Goal: Book appointment/travel/reservation

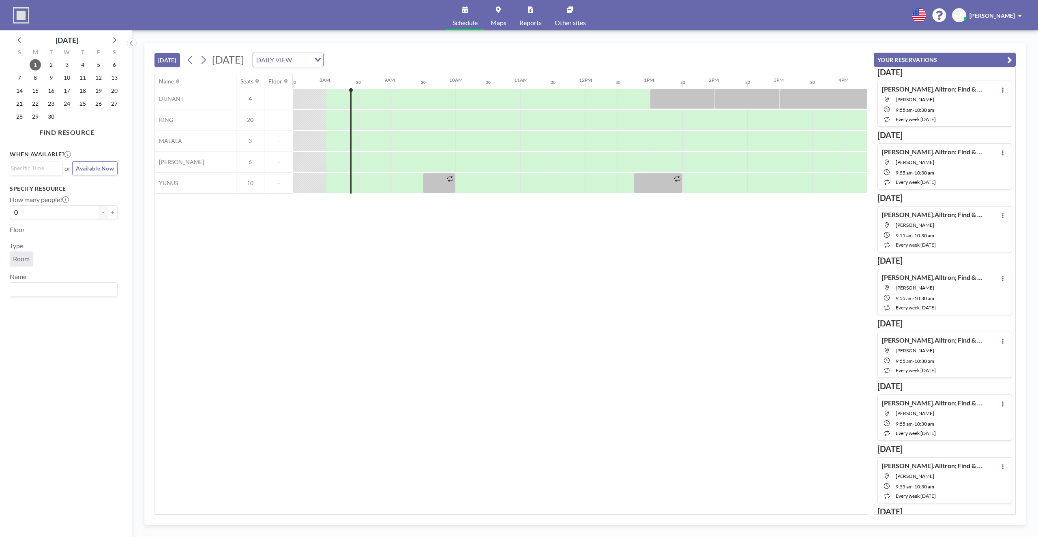
scroll to position [0, 486]
click at [494, 164] on div at bounding box center [503, 162] width 32 height 20
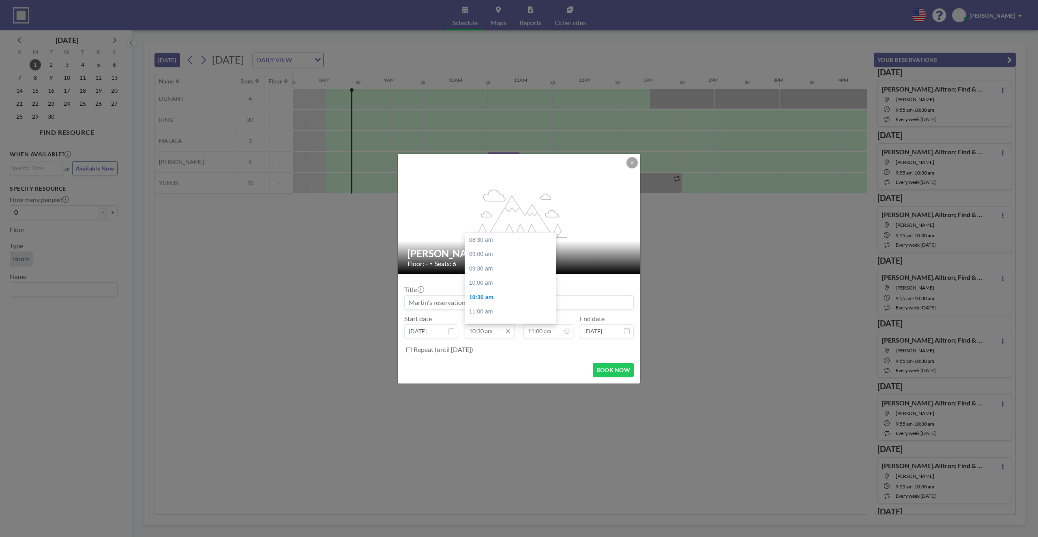
scroll to position [58, 0]
click at [477, 329] on input "10:30 am" at bounding box center [490, 332] width 50 height 14
type input "10:25 am"
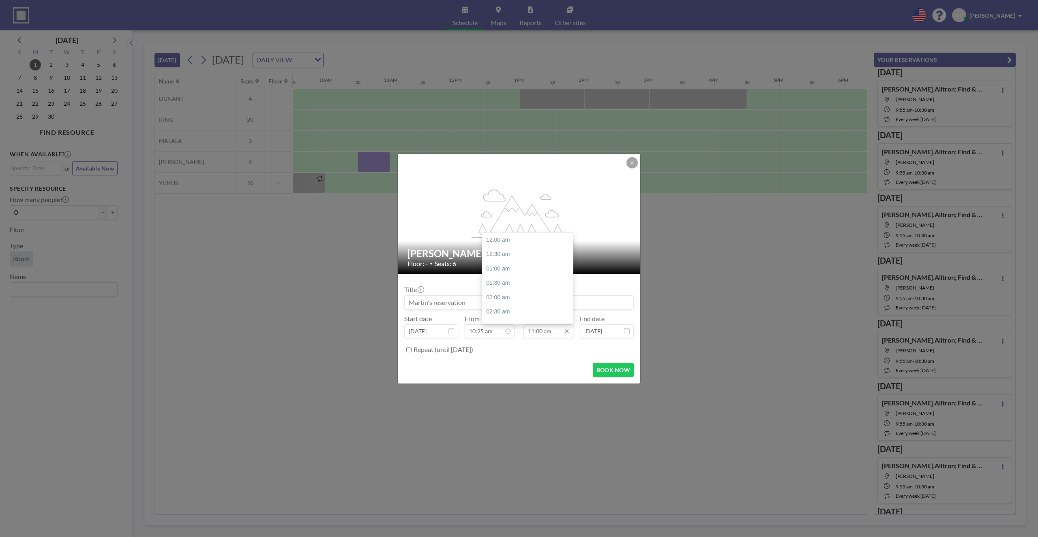
scroll to position [317, 0]
click at [536, 331] on input "11:00 am" at bounding box center [548, 332] width 50 height 14
type input "11:10 am"
click at [430, 302] on input at bounding box center [519, 303] width 229 height 14
type input "[PERSON_NAME].Alltron IT Lead Sync"
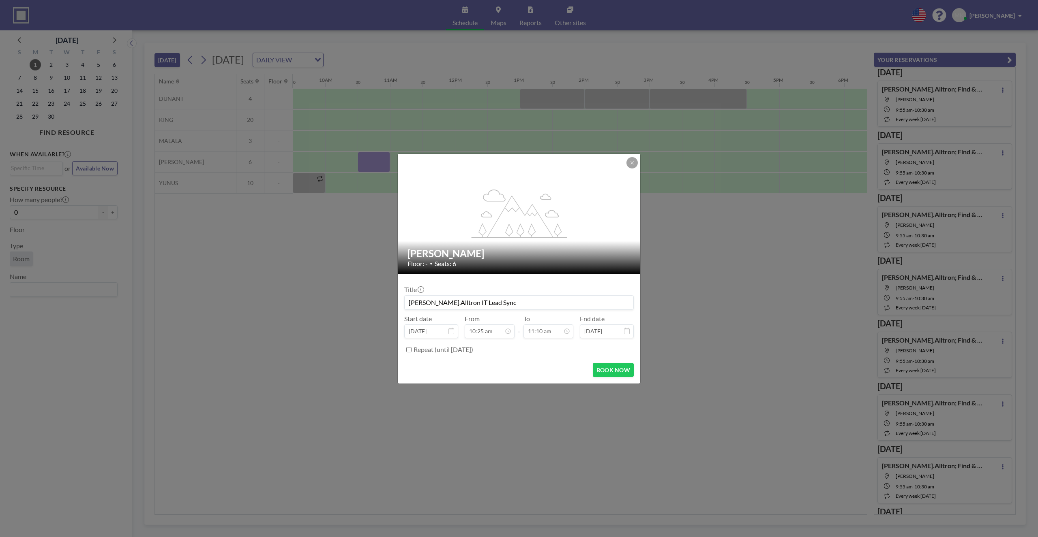
click at [421, 350] on label "Repeat (until [DATE])" at bounding box center [443, 350] width 60 height 8
click at [411, 350] on input "Repeat (until [DATE])" at bounding box center [408, 349] width 5 height 5
checkbox input "true"
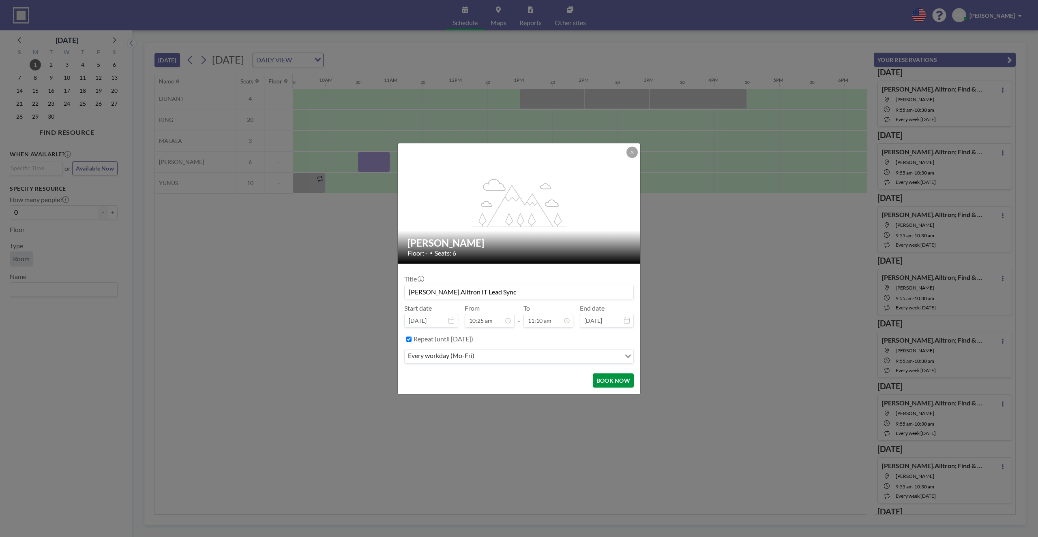
click at [615, 382] on button "BOOK NOW" at bounding box center [613, 381] width 41 height 14
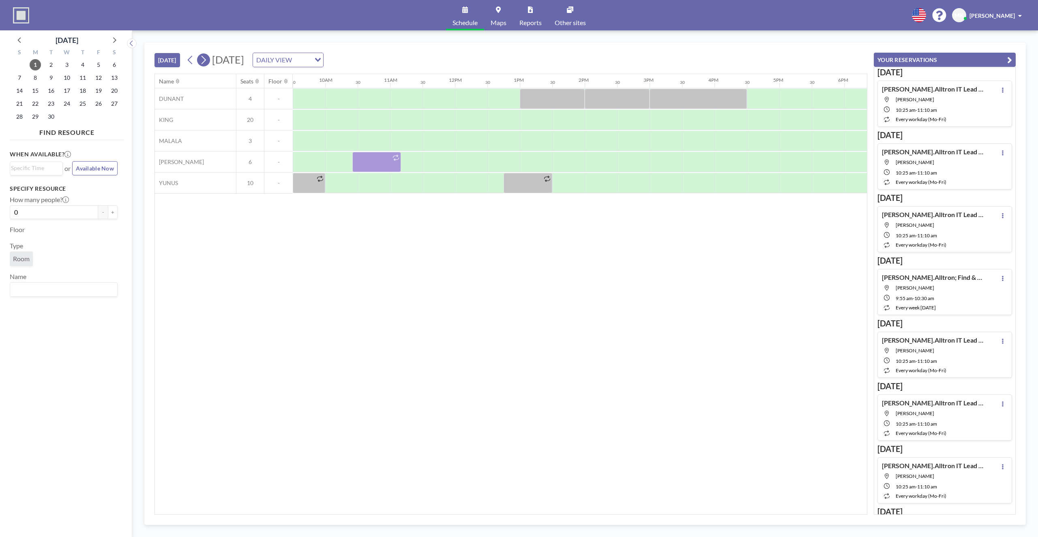
click at [203, 62] on icon at bounding box center [203, 60] width 8 height 12
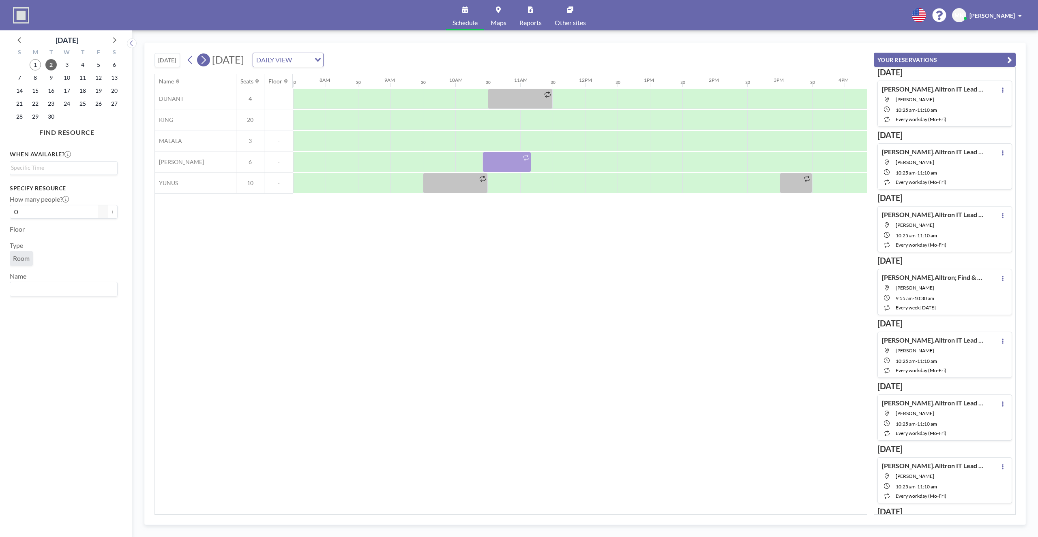
scroll to position [0, 486]
click at [203, 62] on icon at bounding box center [203, 60] width 8 height 12
click at [197, 54] on button at bounding box center [203, 60] width 13 height 13
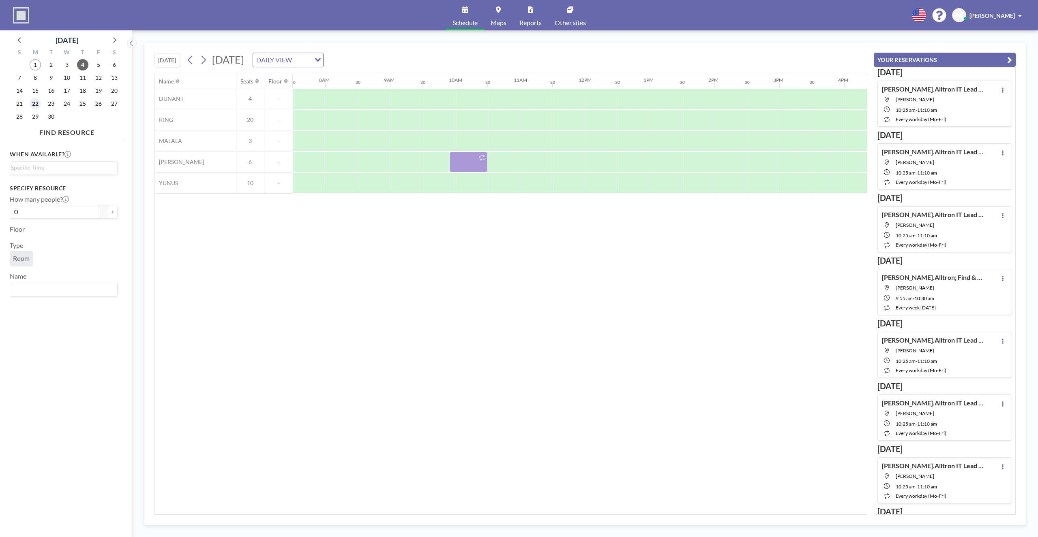
click at [38, 105] on span "22" at bounding box center [35, 103] width 11 height 11
click at [38, 119] on span "29" at bounding box center [35, 116] width 11 height 11
